Goal: Transaction & Acquisition: Purchase product/service

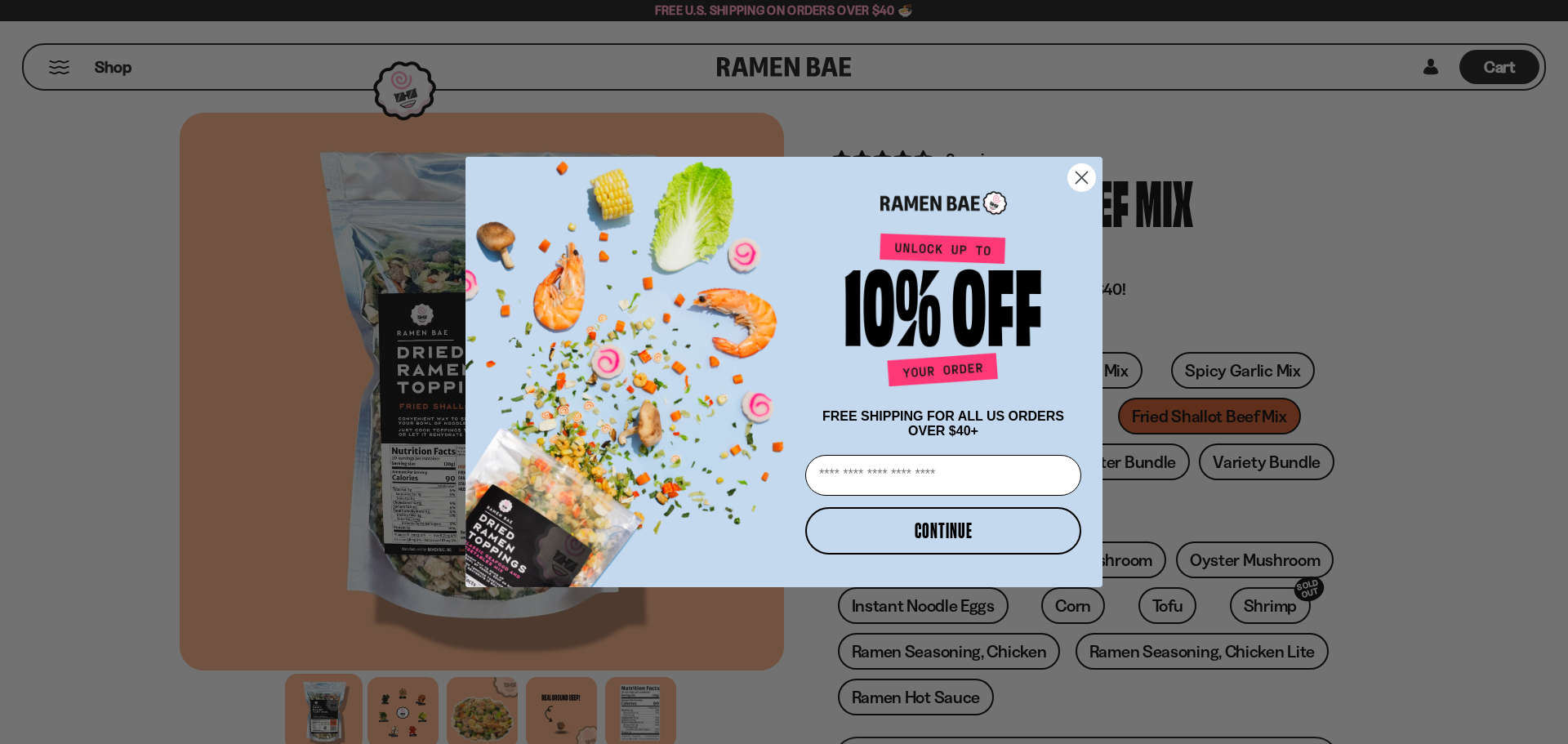
click at [865, 483] on input "Email" at bounding box center [944, 475] width 276 height 41
type input "**********"
click at [966, 530] on button "CONTINUE" at bounding box center [944, 530] width 276 height 47
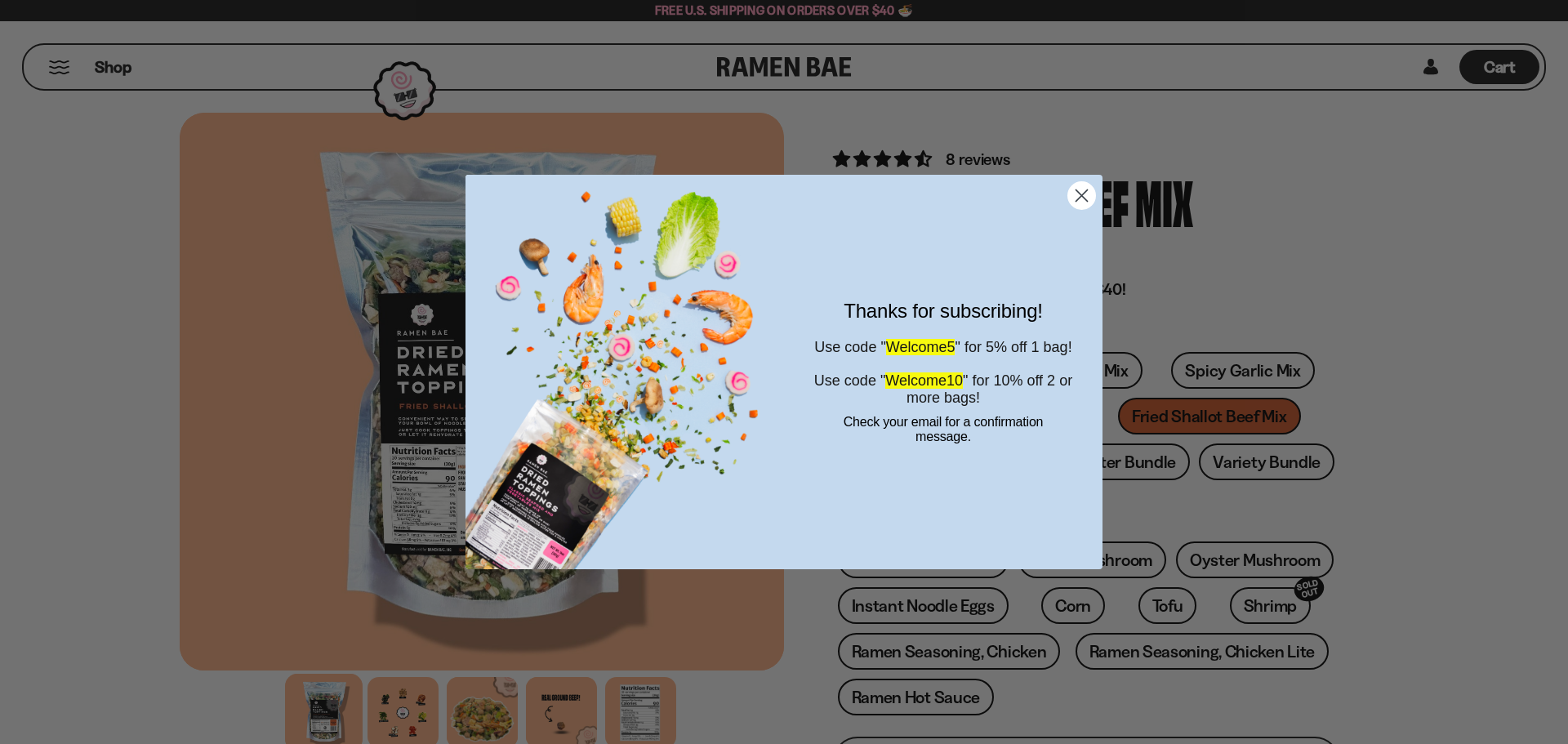
click at [1083, 185] on circle "Close dialog" at bounding box center [1082, 195] width 27 height 27
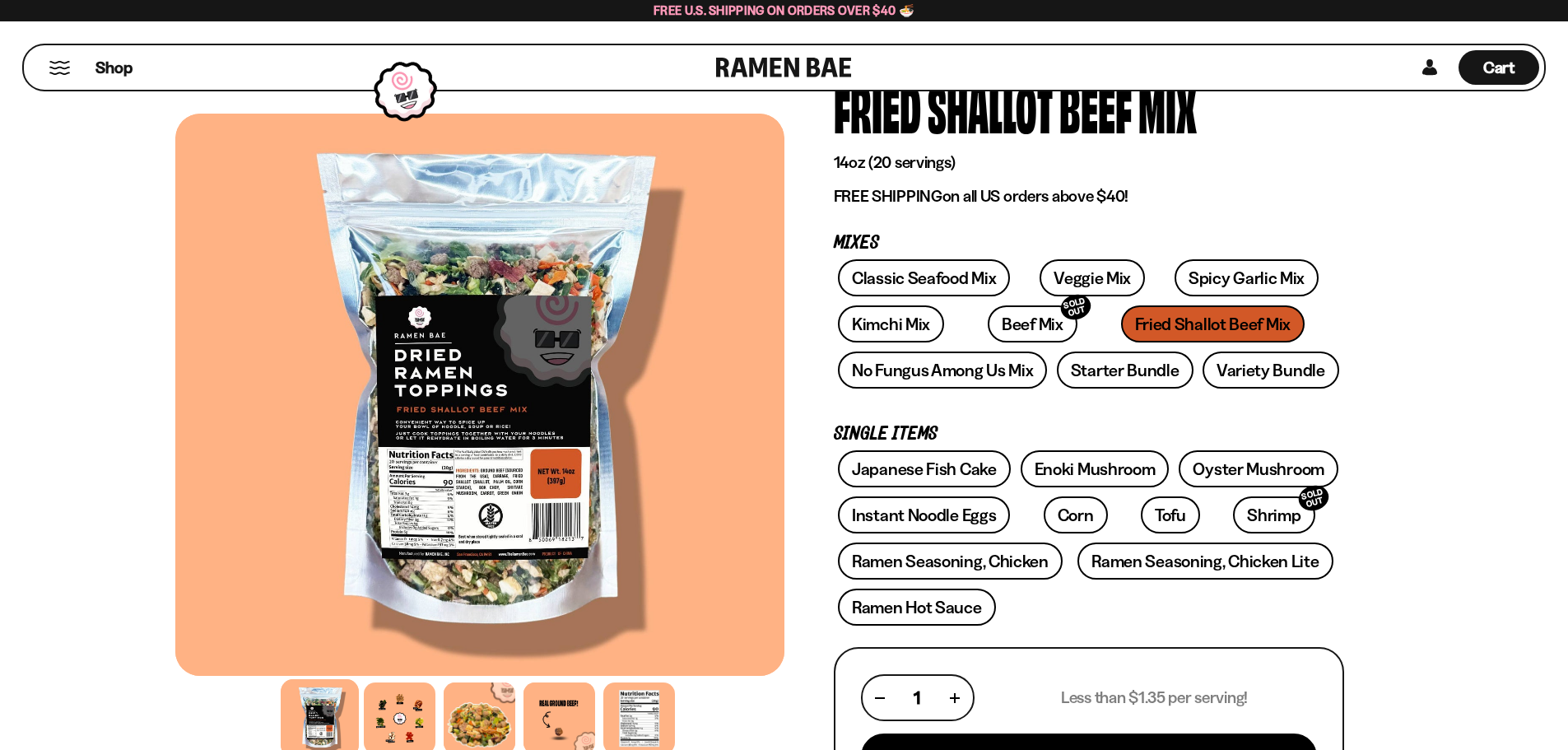
scroll to position [82, 0]
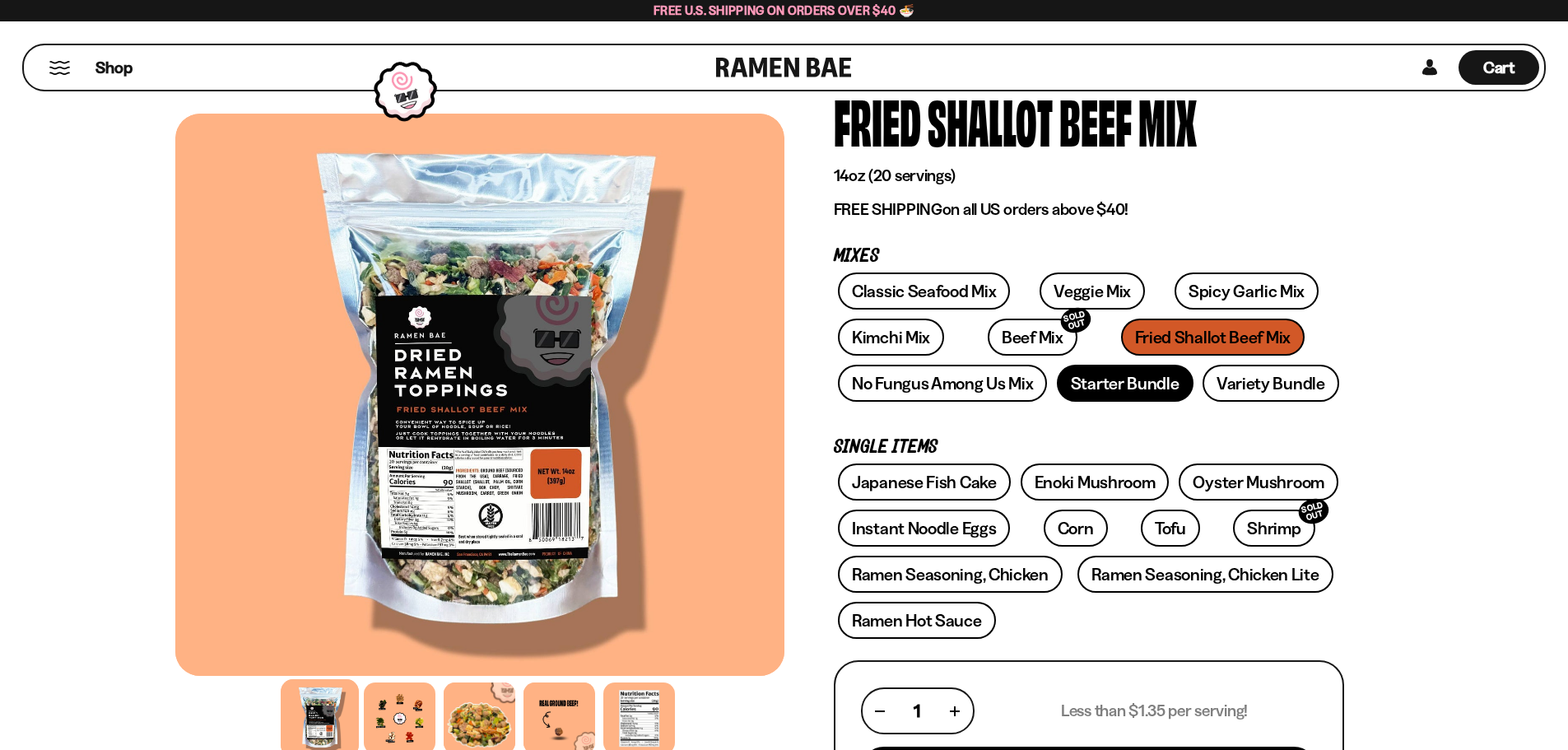
click at [1136, 380] on link "Starter Bundle" at bounding box center [1125, 383] width 136 height 37
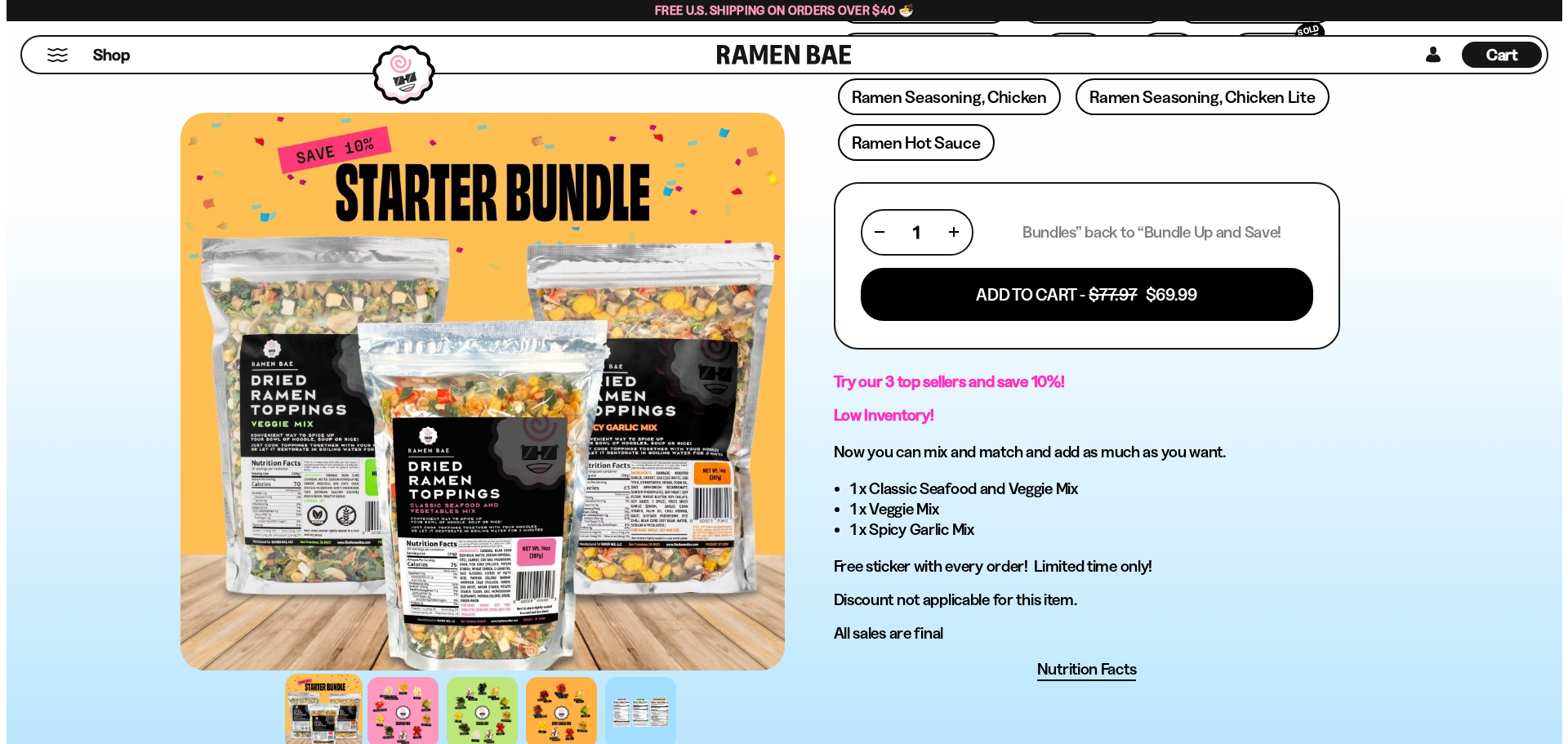
scroll to position [571, 0]
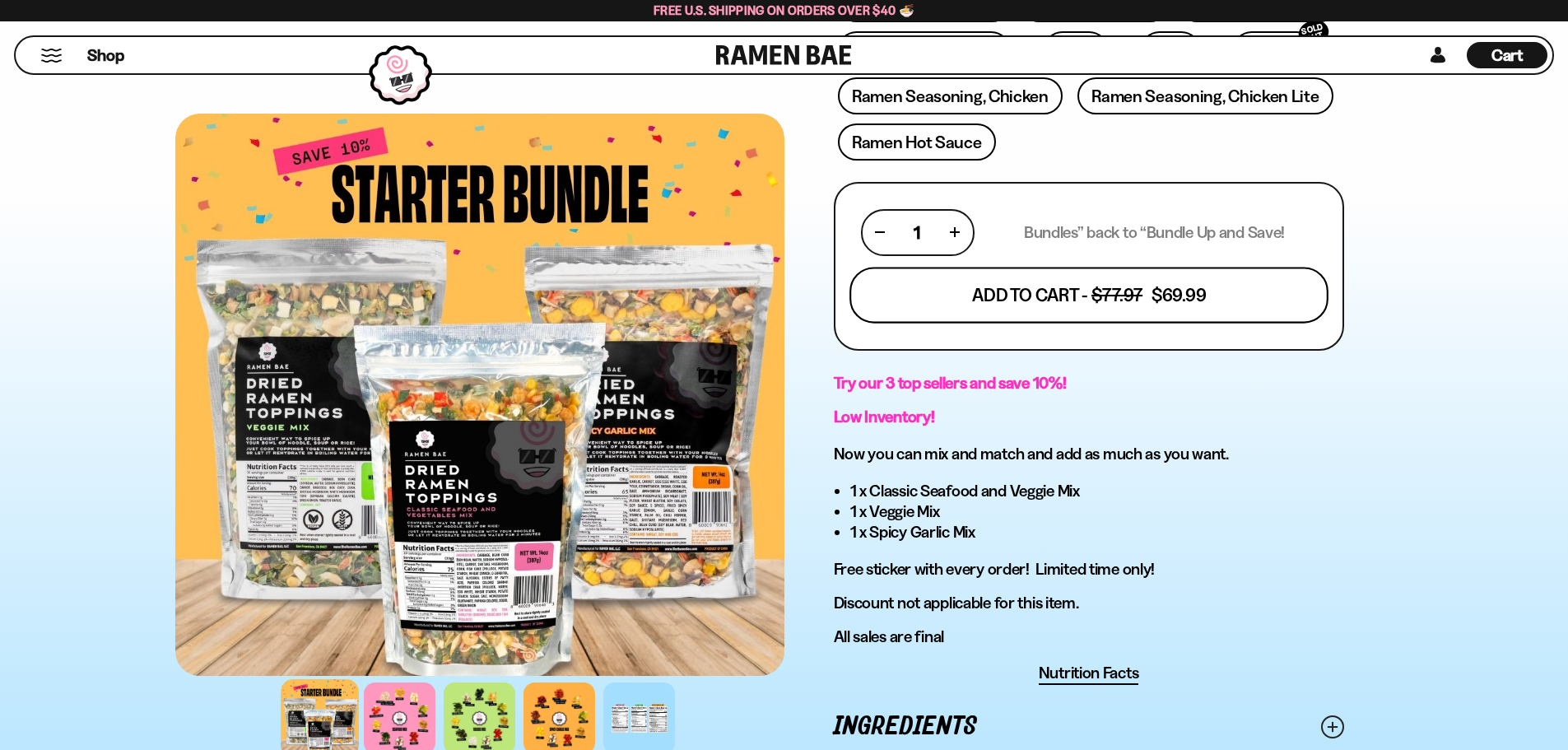
click at [1073, 296] on button "Add To Cart - $77.97 $69.99" at bounding box center [1089, 294] width 479 height 56
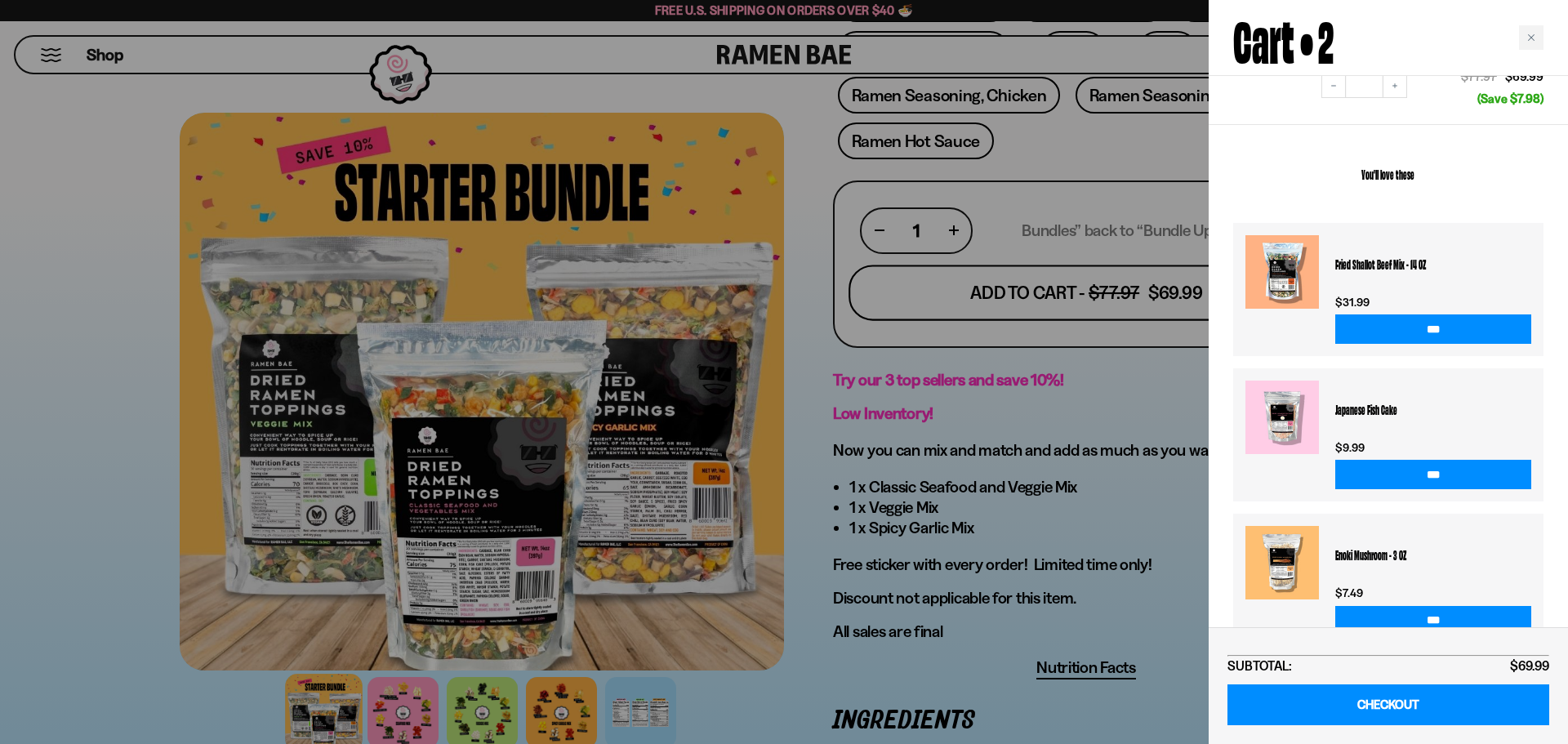
scroll to position [401, 0]
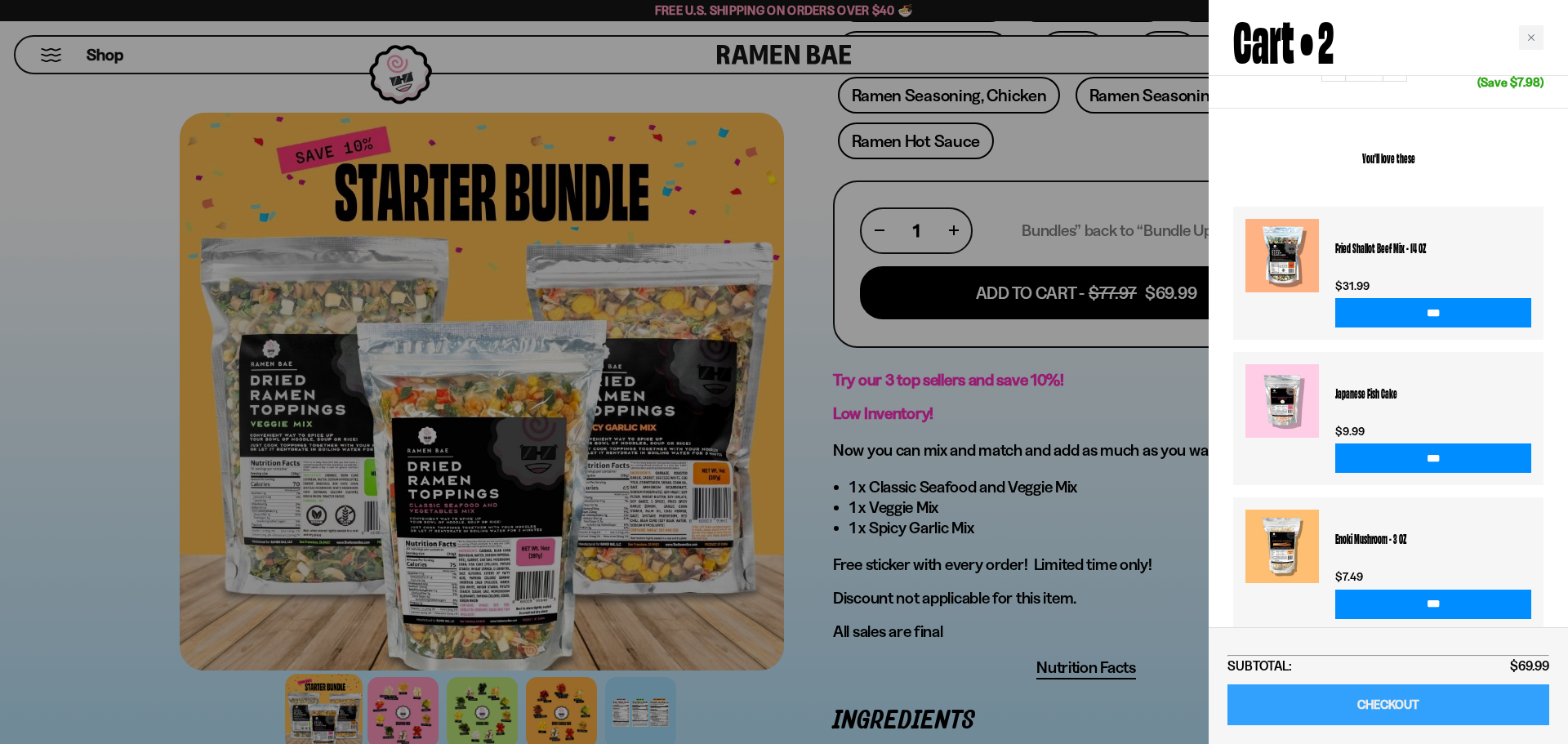
click at [1402, 697] on link "CHECKOUT" at bounding box center [1388, 704] width 322 height 42
